Goal: Check status: Check status

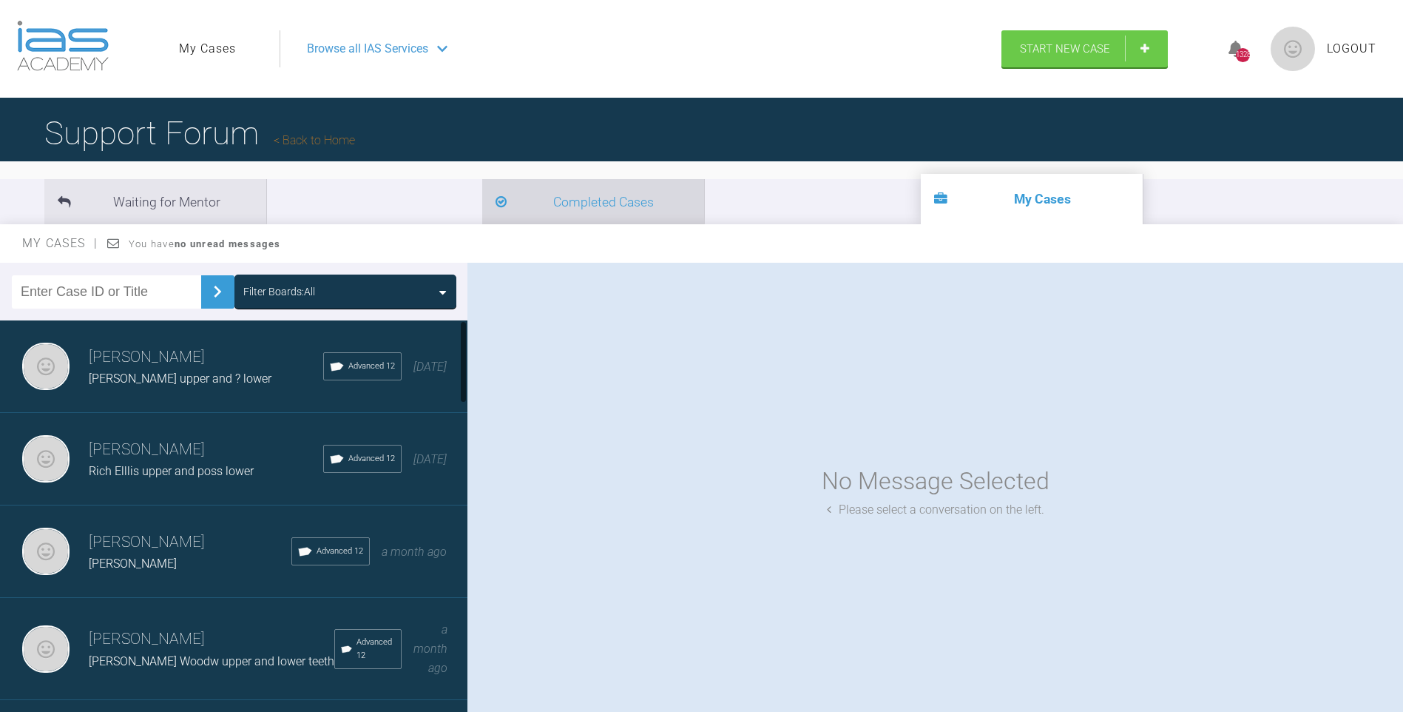
click at [482, 210] on li "Completed Cases" at bounding box center [593, 201] width 222 height 45
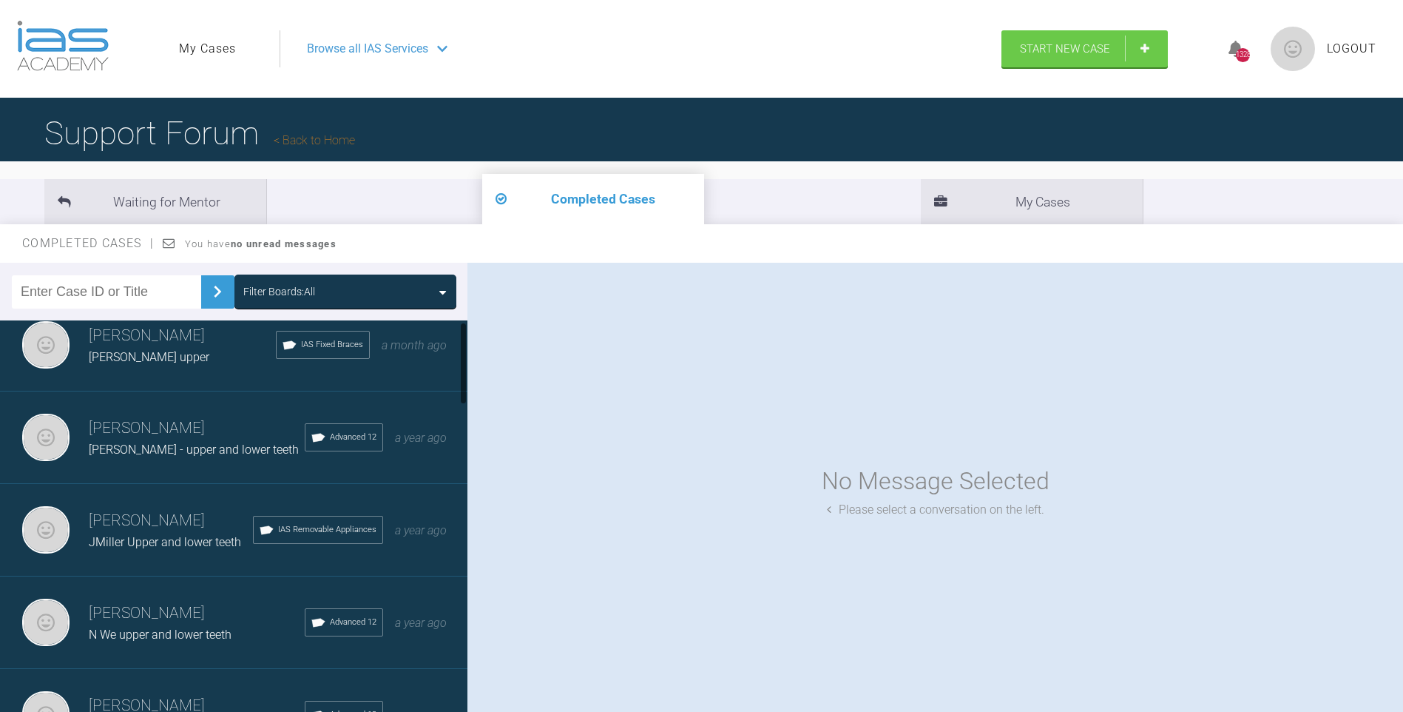
scroll to position [28, 0]
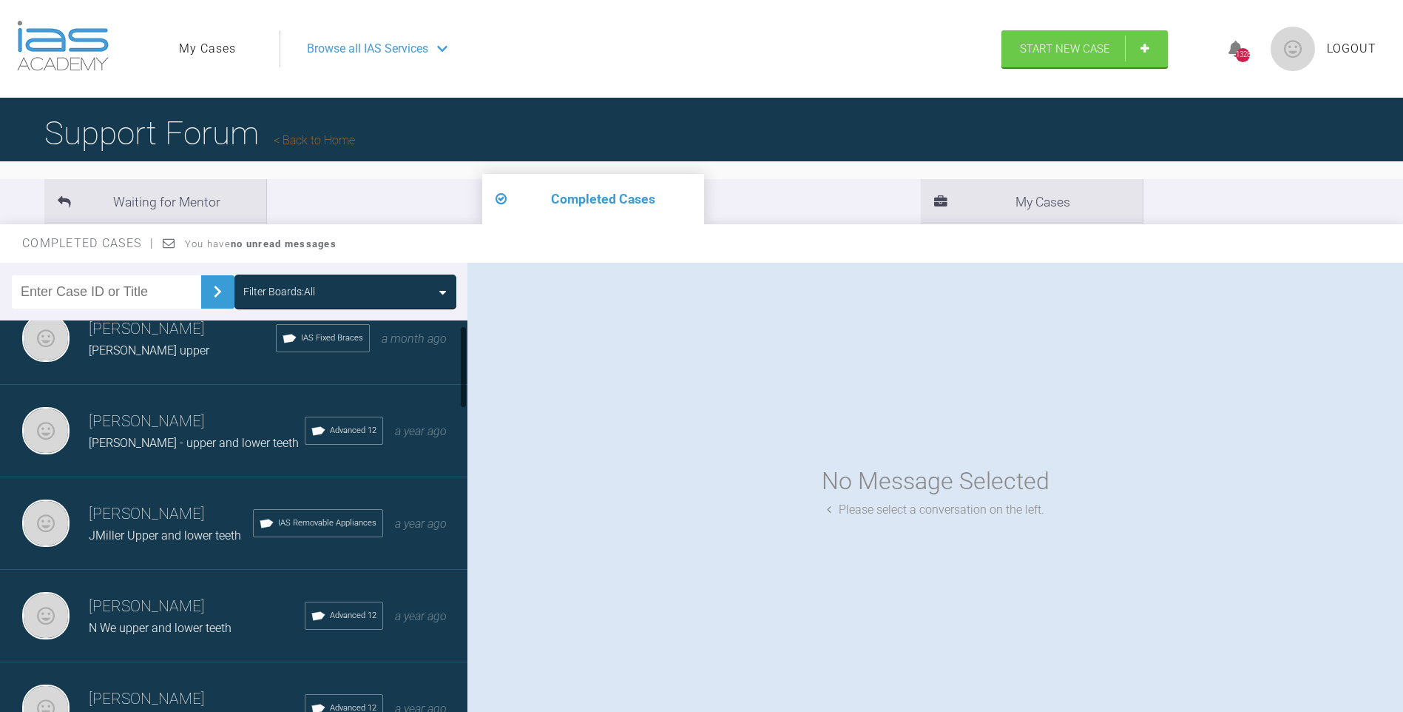
click at [465, 362] on div at bounding box center [463, 367] width 5 height 83
drag, startPoint x: 186, startPoint y: 423, endPoint x: 196, endPoint y: 430, distance: 12.3
click at [186, 424] on h3 "[PERSON_NAME]" at bounding box center [197, 421] width 216 height 25
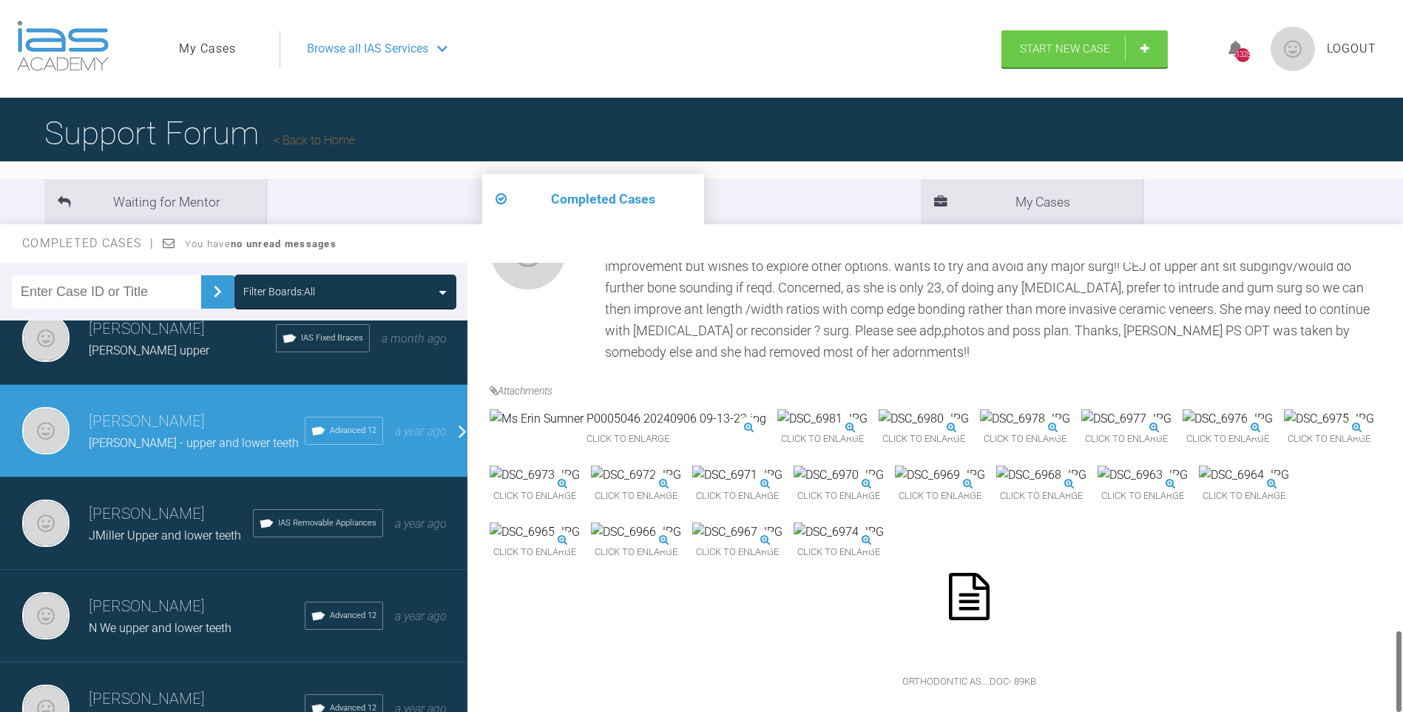
scroll to position [1913, 0]
drag, startPoint x: 1399, startPoint y: 294, endPoint x: 694, endPoint y: 513, distance: 738.2
click at [1403, 644] on html "My Cases Logout Browse all IAS Services Start New Case 1328 Logout Support Foru…" at bounding box center [701, 433] width 1403 height 866
click at [1183, 409] on img at bounding box center [1228, 418] width 90 height 19
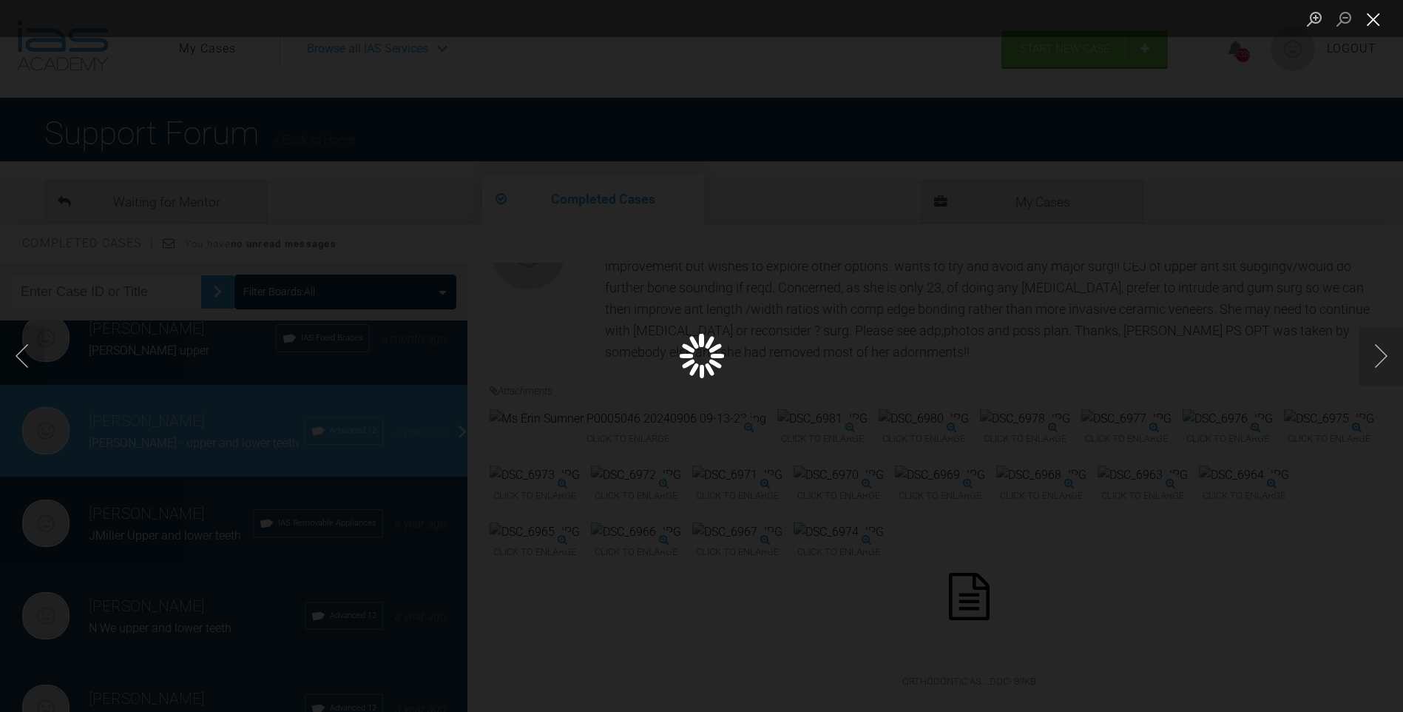
click at [1377, 16] on button "Close lightbox" at bounding box center [1374, 19] width 30 height 26
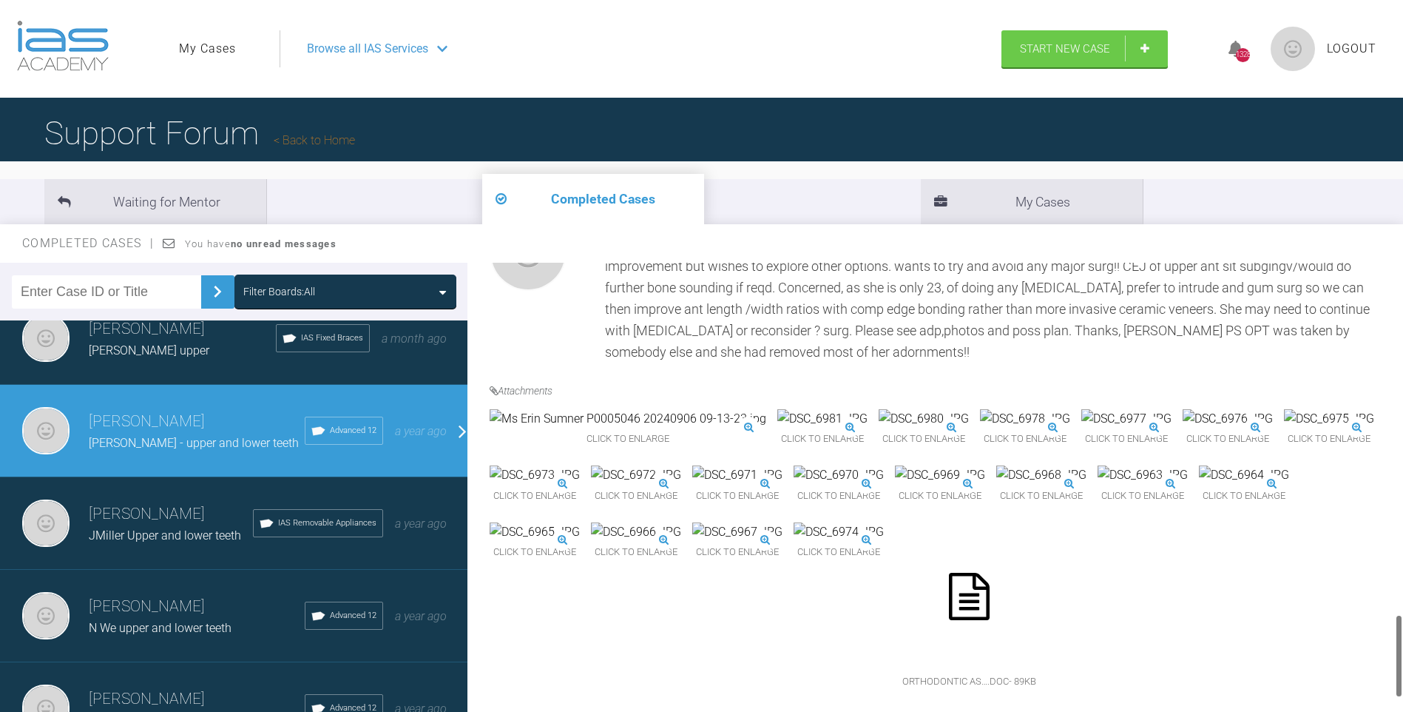
click at [895, 485] on img at bounding box center [940, 474] width 90 height 19
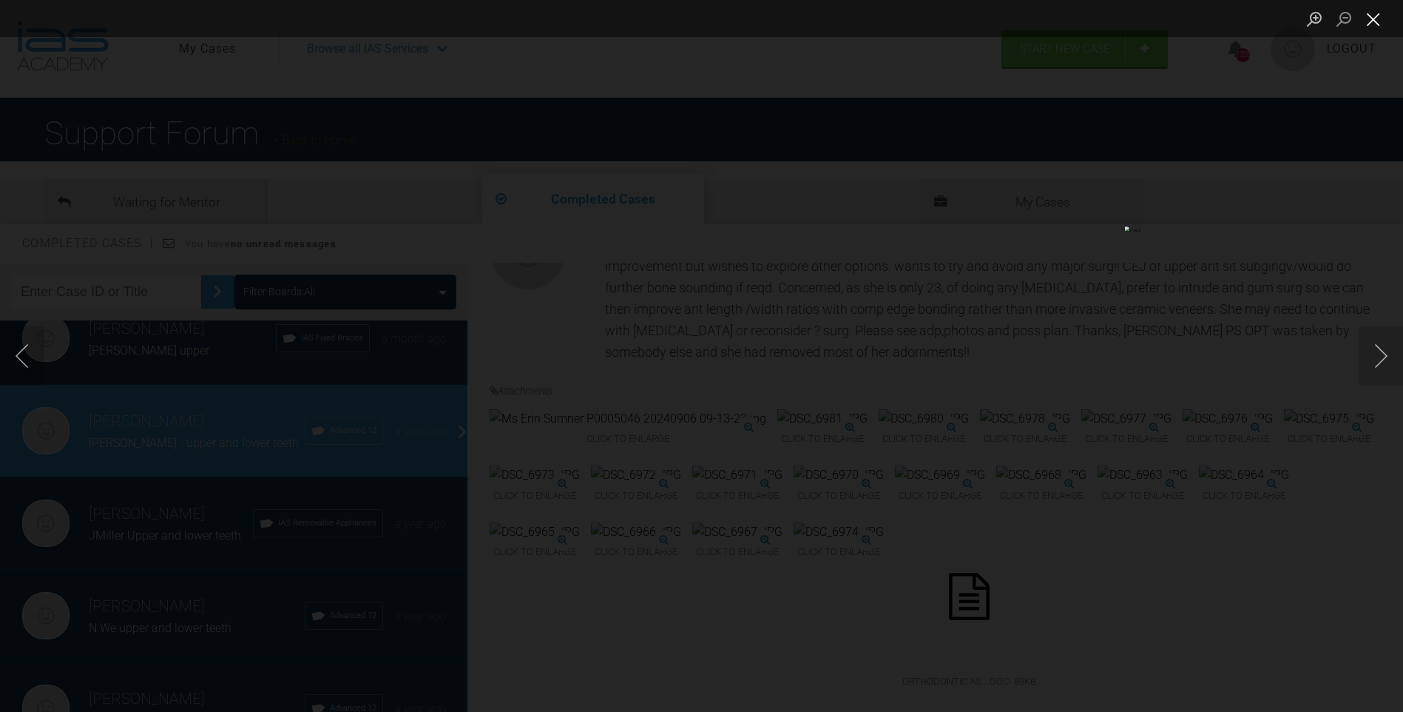
click at [1377, 15] on button "Close lightbox" at bounding box center [1374, 19] width 30 height 26
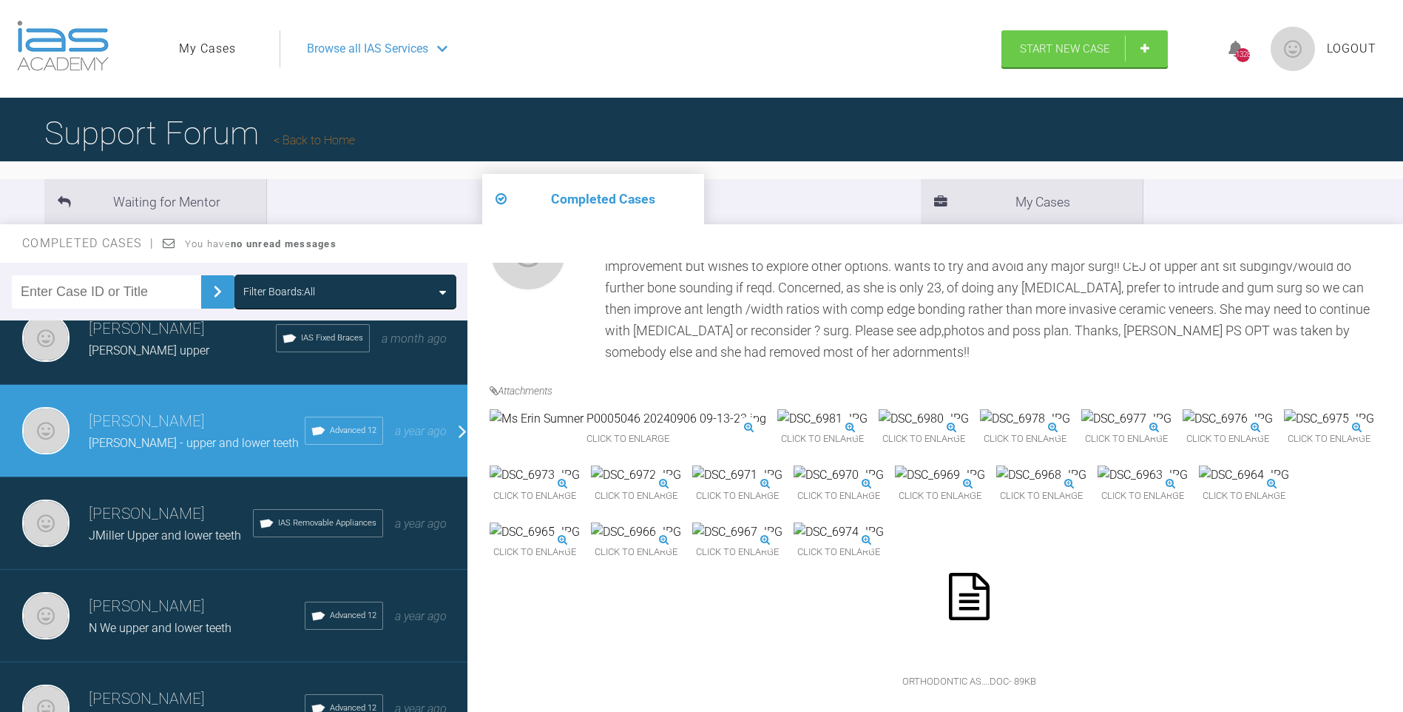
click at [1183, 409] on img at bounding box center [1228, 418] width 90 height 19
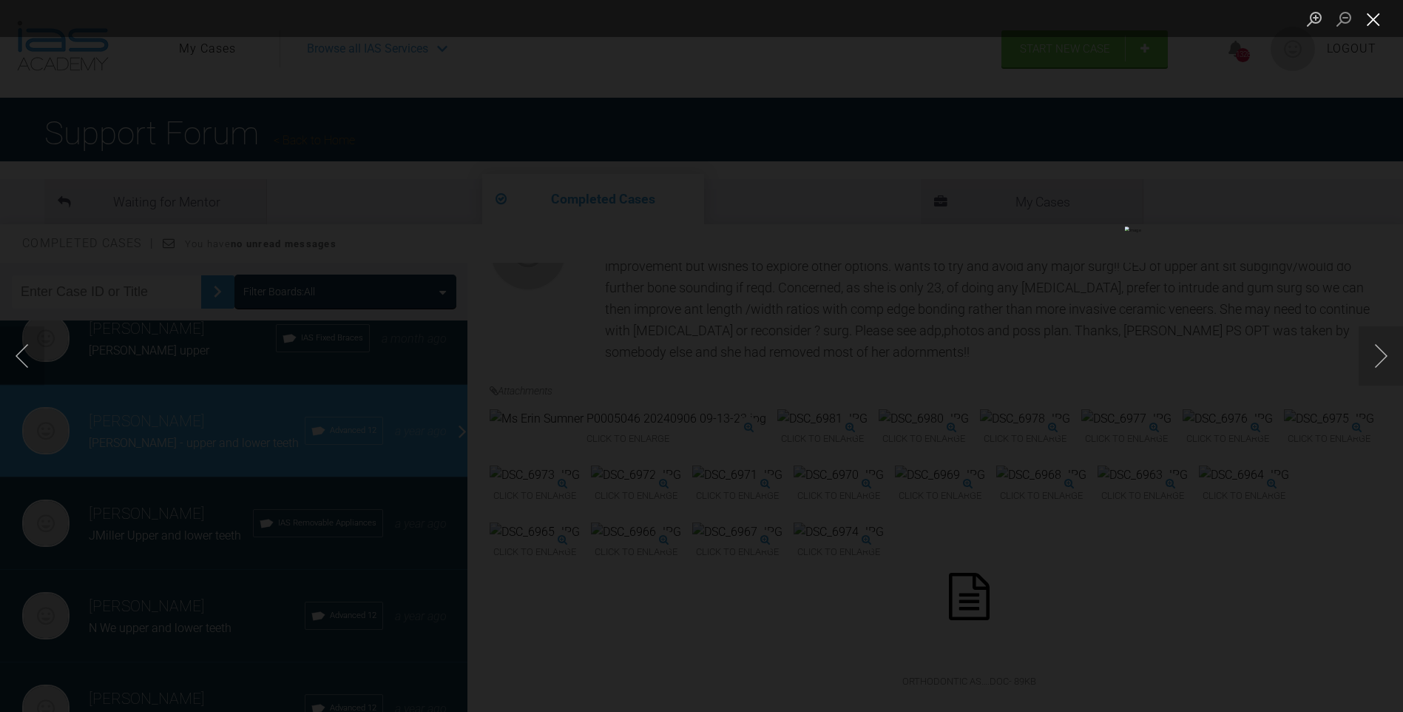
click at [1375, 14] on button "Close lightbox" at bounding box center [1374, 19] width 30 height 26
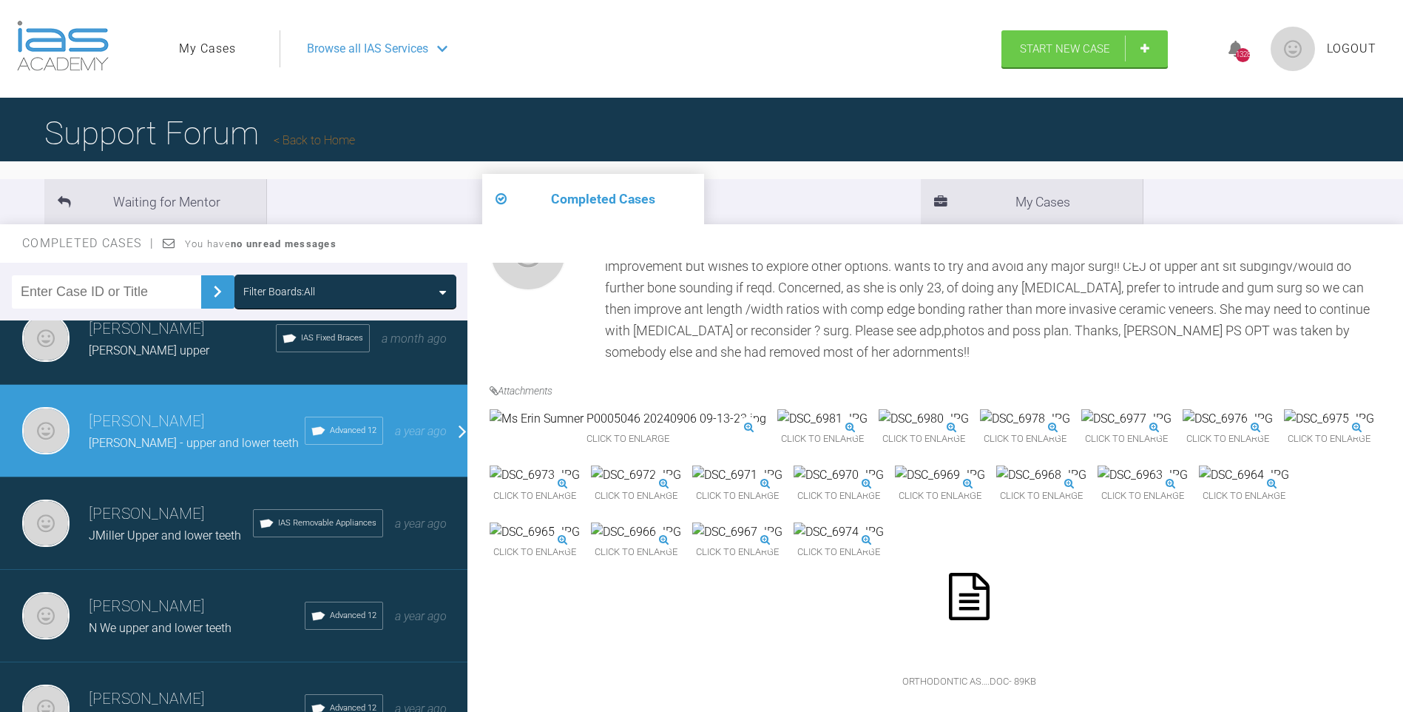
click at [996, 485] on img at bounding box center [1041, 474] width 90 height 19
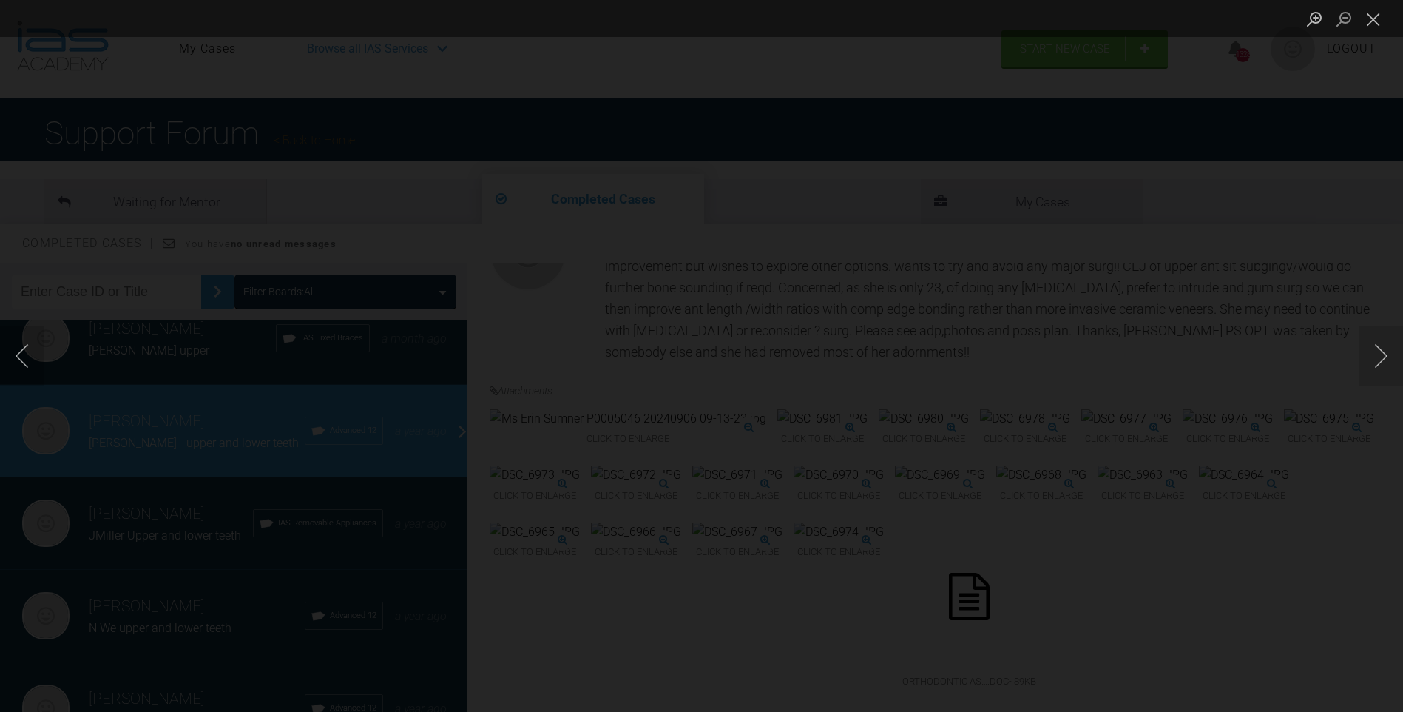
click at [894, 547] on div "Lightbox" at bounding box center [701, 356] width 1403 height 712
click at [1372, 14] on button "Close lightbox" at bounding box center [1374, 19] width 30 height 26
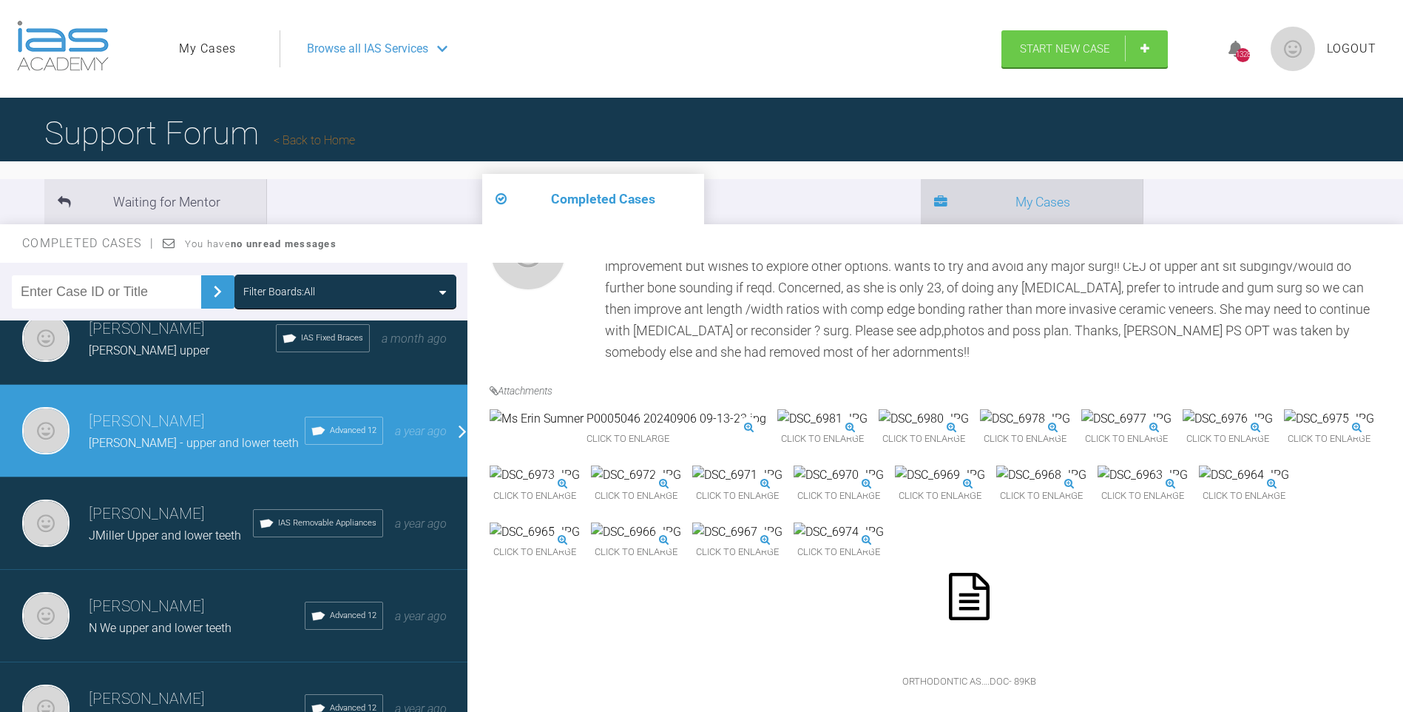
click at [921, 192] on li "My Cases" at bounding box center [1032, 201] width 222 height 45
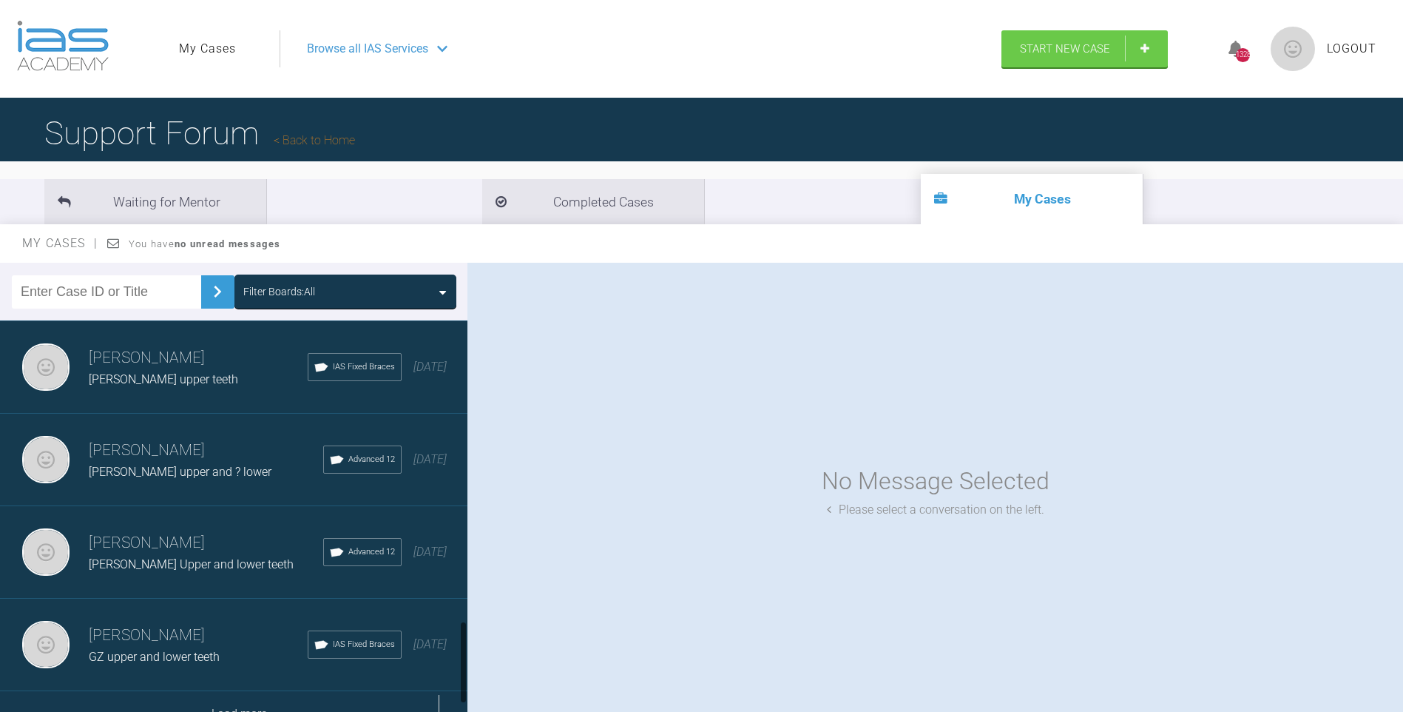
scroll to position [1497, 0]
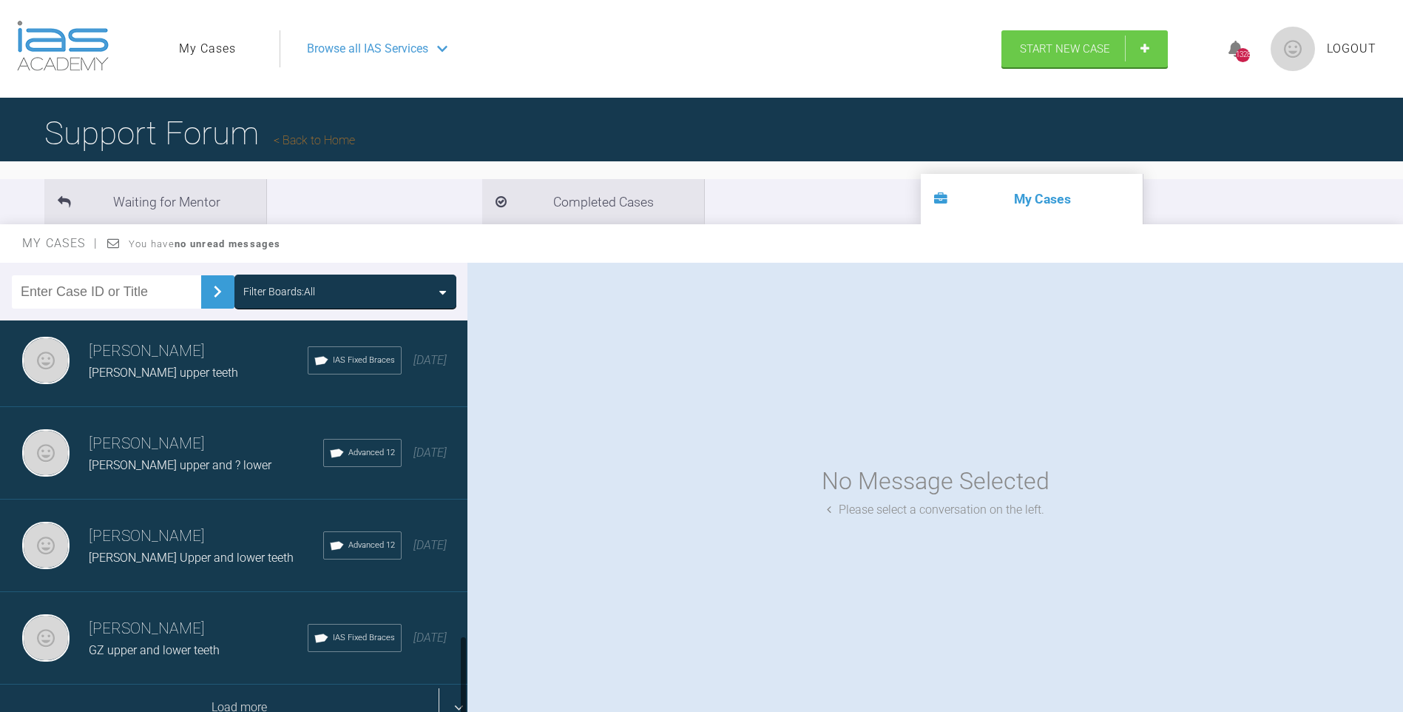
drag, startPoint x: 462, startPoint y: 359, endPoint x: 456, endPoint y: 689, distance: 330.0
click at [456, 689] on div "[PERSON_NAME] [PERSON_NAME] upper and ? lower Advanced 12 [DATE] [PERSON_NAME] …" at bounding box center [234, 519] width 468 height 398
click at [273, 698] on div "Load more" at bounding box center [239, 707] width 479 height 46
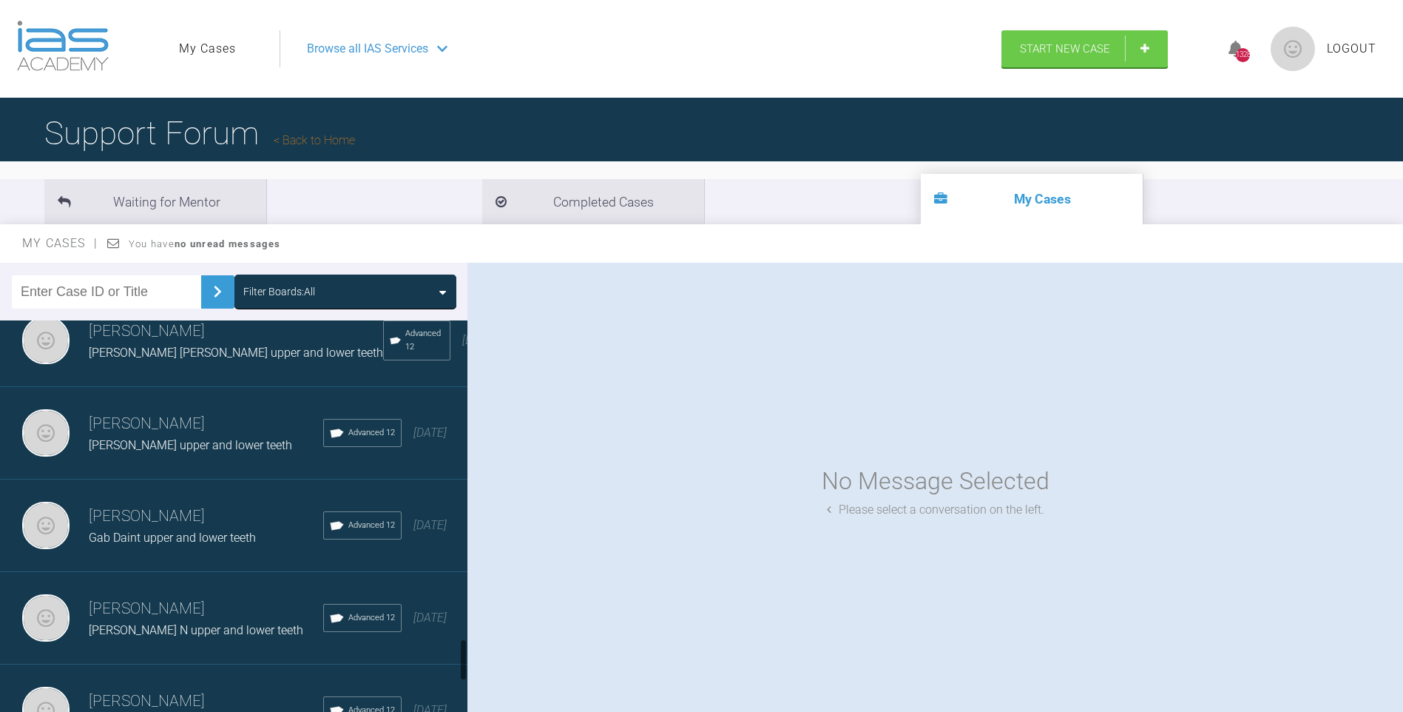
scroll to position [3009, 0]
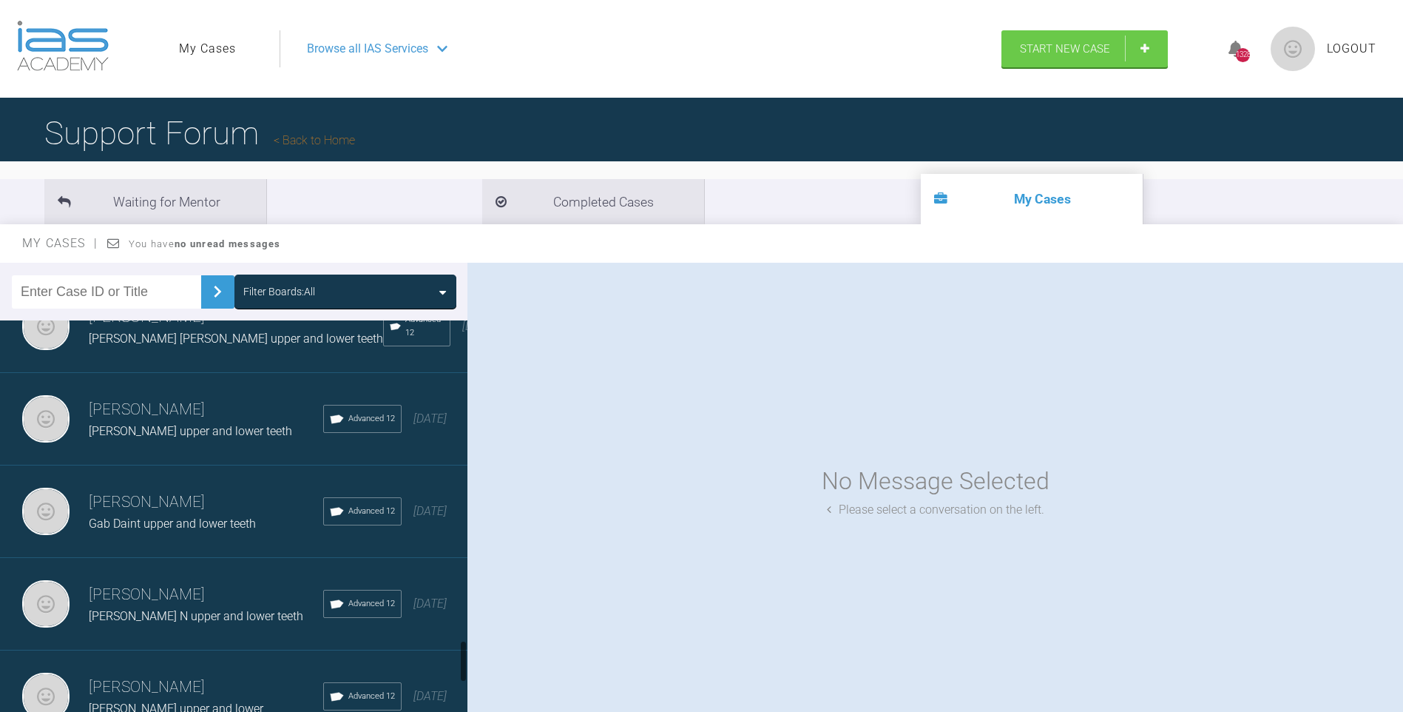
drag, startPoint x: 462, startPoint y: 497, endPoint x: 462, endPoint y: 657, distance: 159.8
click at [462, 657] on div at bounding box center [463, 661] width 5 height 42
click at [245, 609] on span "[PERSON_NAME] N upper and lower teeth" at bounding box center [196, 616] width 215 height 14
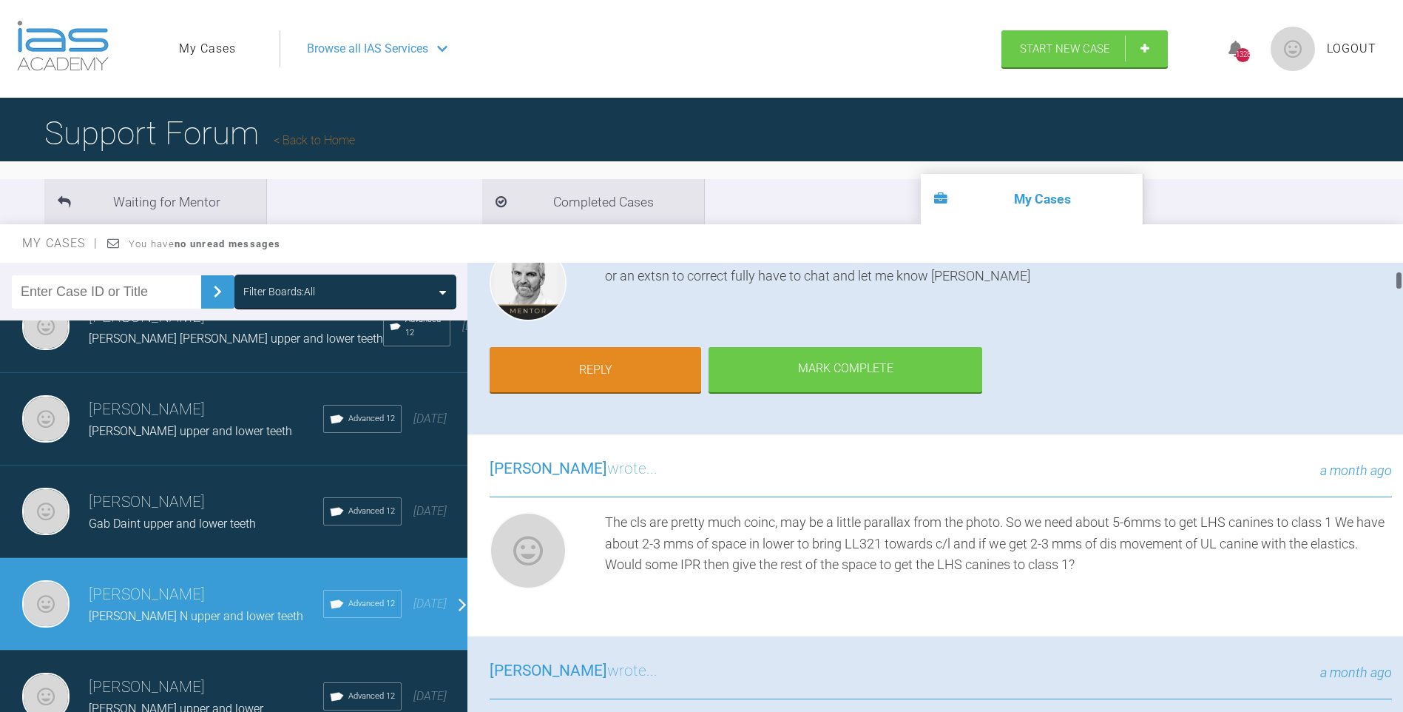
scroll to position [154, 0]
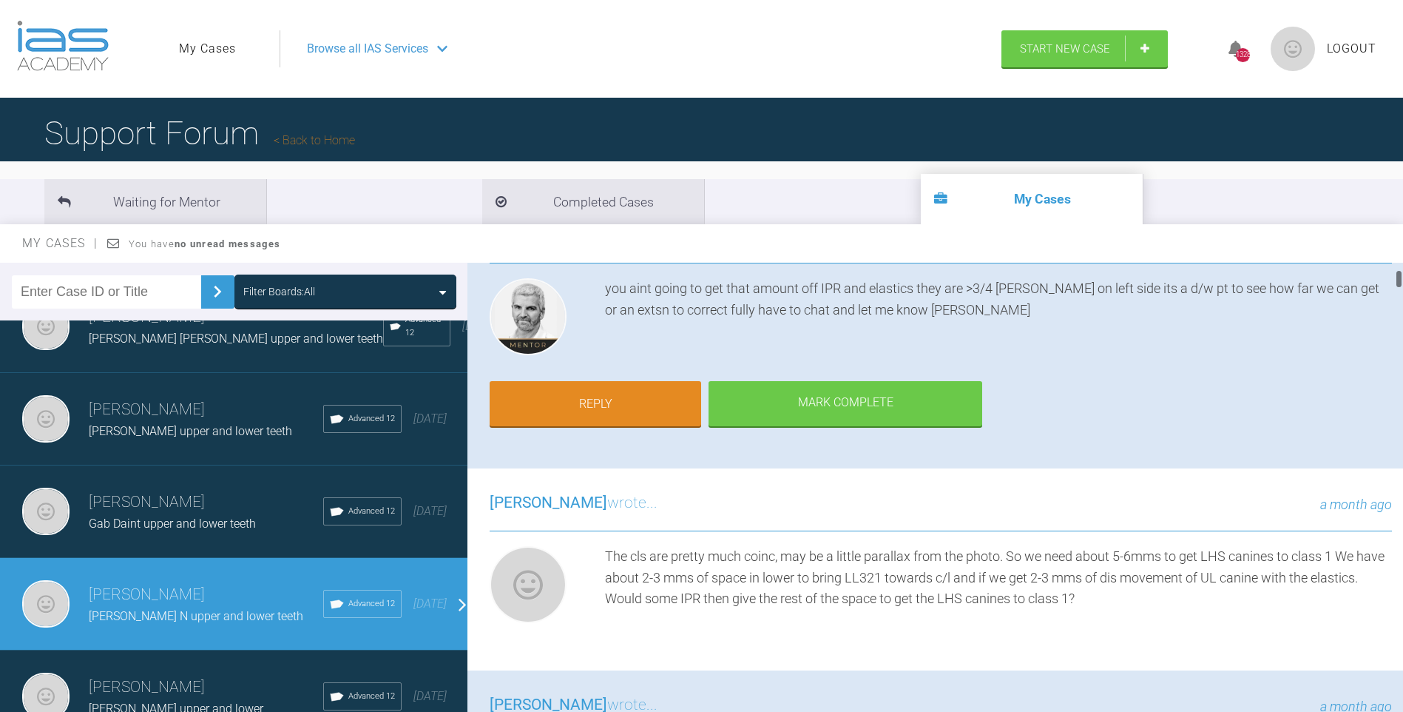
click at [1398, 277] on div at bounding box center [1399, 278] width 5 height 19
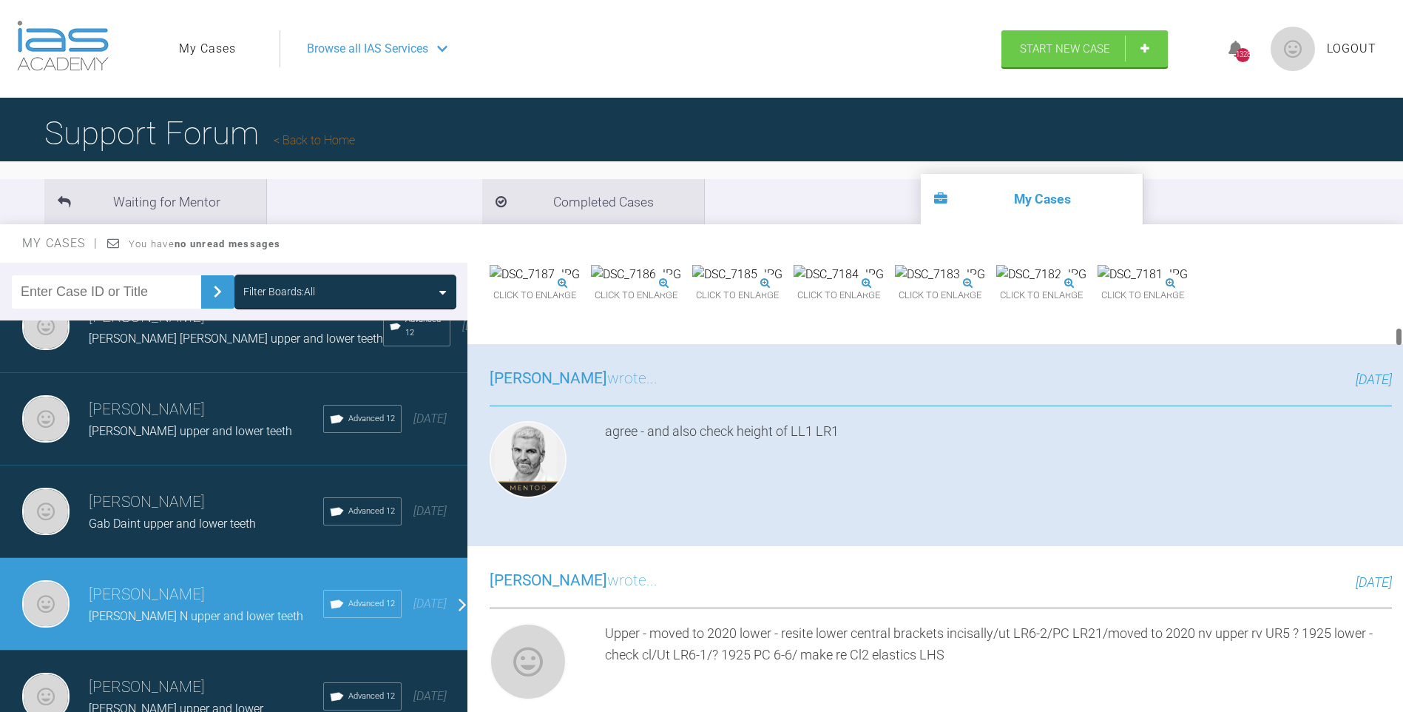
scroll to position [1488, 0]
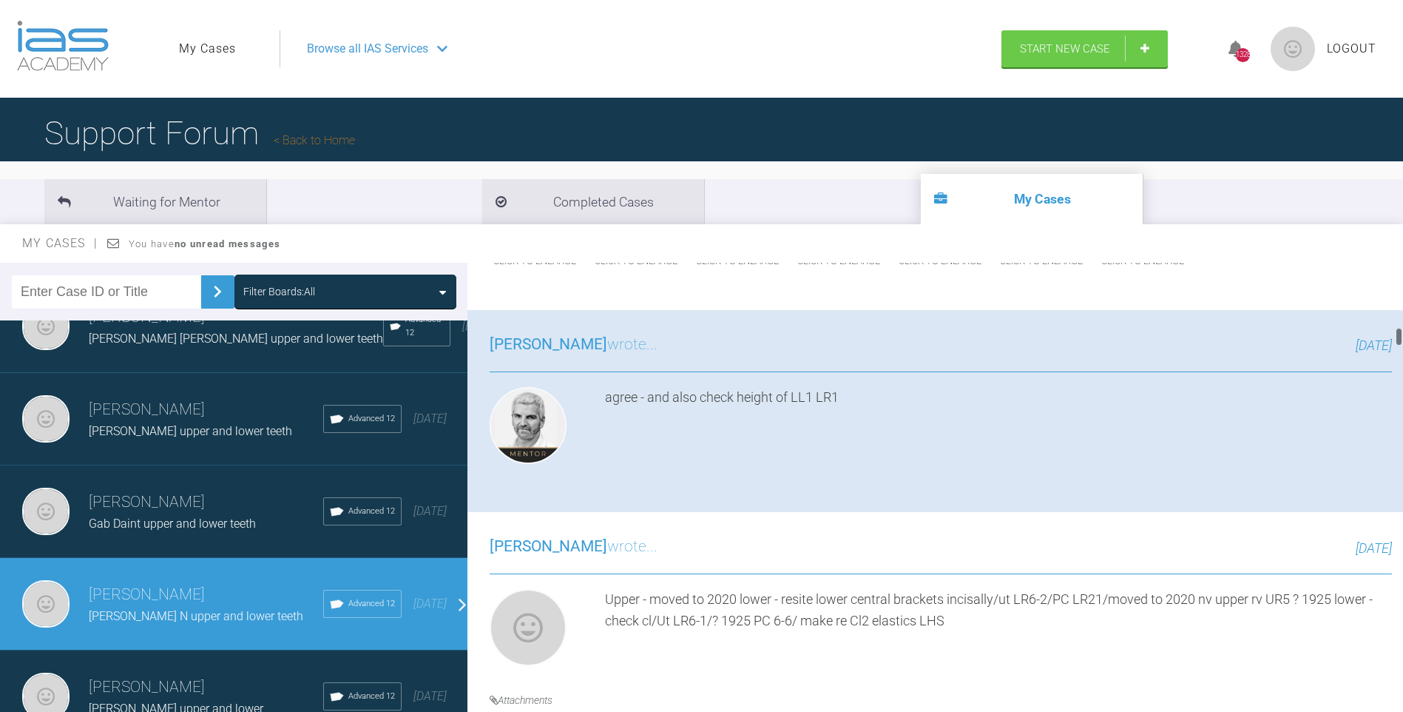
drag, startPoint x: 1398, startPoint y: 280, endPoint x: 1409, endPoint y: 338, distance: 58.6
click at [1403, 338] on html "My Cases Logout Browse all IAS Services Start New Case 1328 Logout Support Foru…" at bounding box center [701, 433] width 1403 height 866
click at [996, 250] on img at bounding box center [1041, 240] width 90 height 19
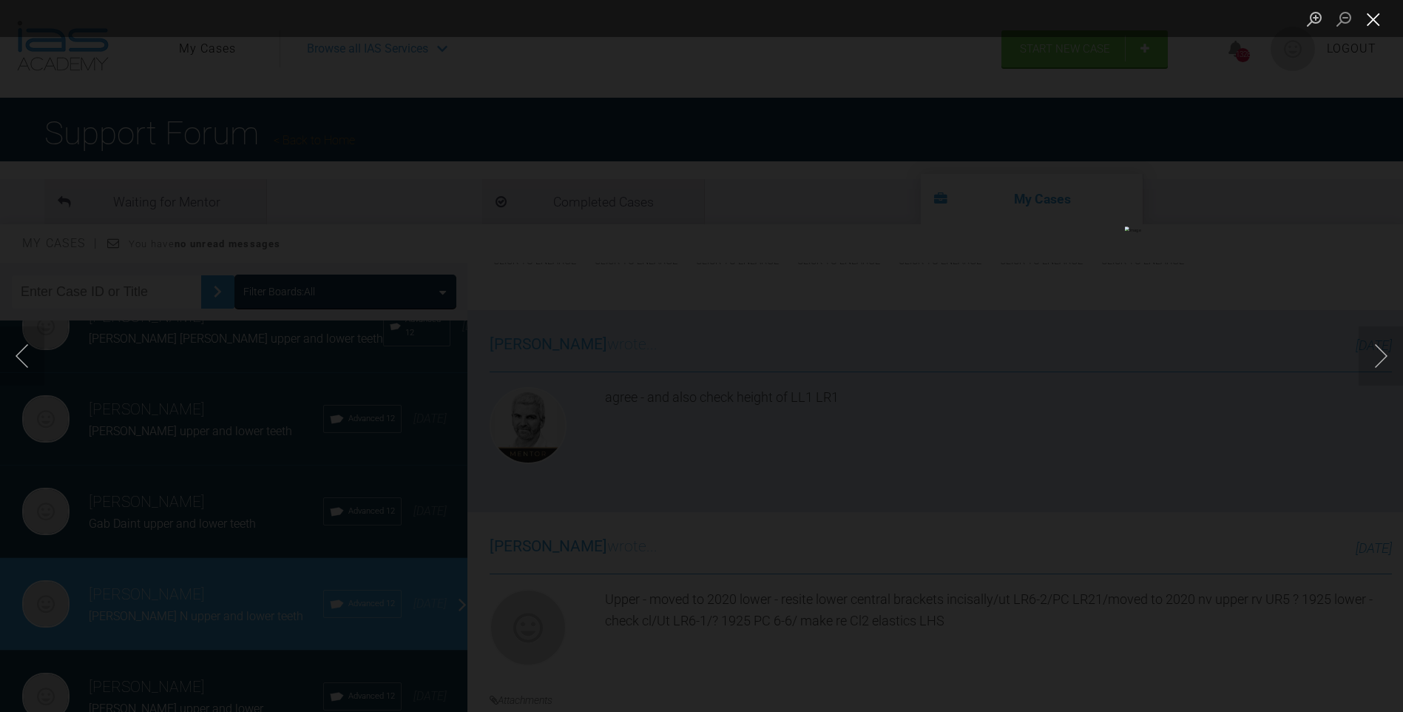
click at [1375, 14] on button "Close lightbox" at bounding box center [1374, 19] width 30 height 26
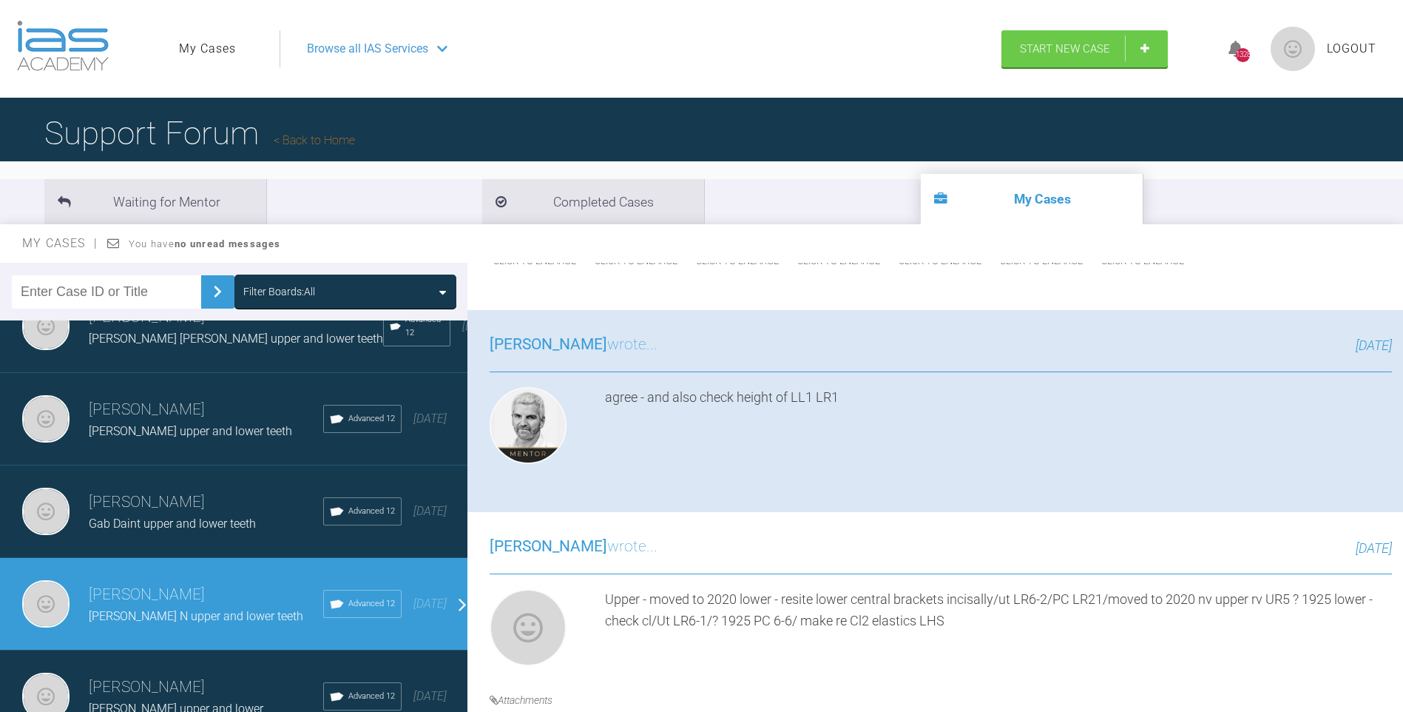
click at [567, 250] on img at bounding box center [535, 240] width 90 height 19
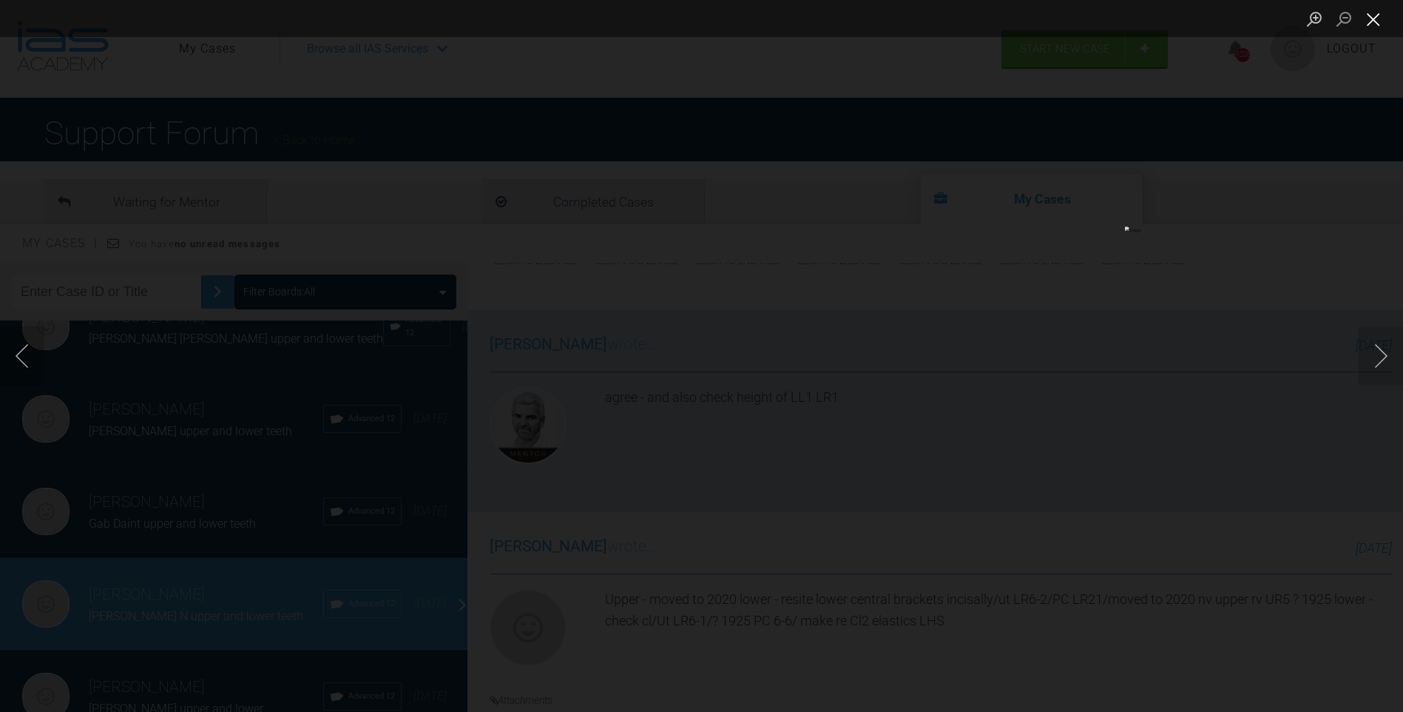
click at [1375, 20] on button "Close lightbox" at bounding box center [1374, 19] width 30 height 26
